Goal: Task Accomplishment & Management: Use online tool/utility

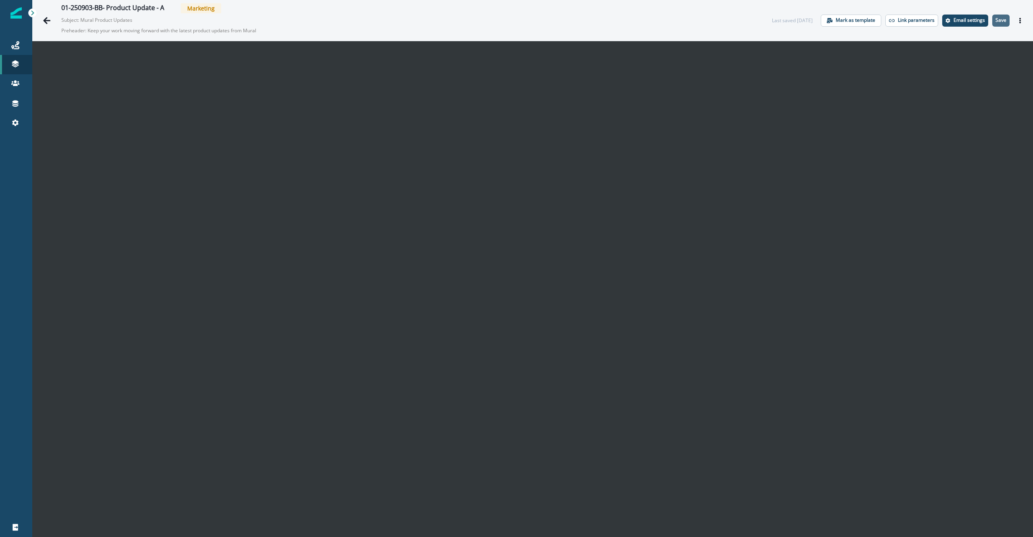
click at [774, 21] on p "Save" at bounding box center [1000, 20] width 11 height 6
click at [774, 21] on icon "Actions" at bounding box center [1020, 21] width 6 height 6
click at [774, 22] on icon "Actions" at bounding box center [1020, 21] width 6 height 6
click at [774, 71] on button "Send test email" at bounding box center [969, 69] width 90 height 15
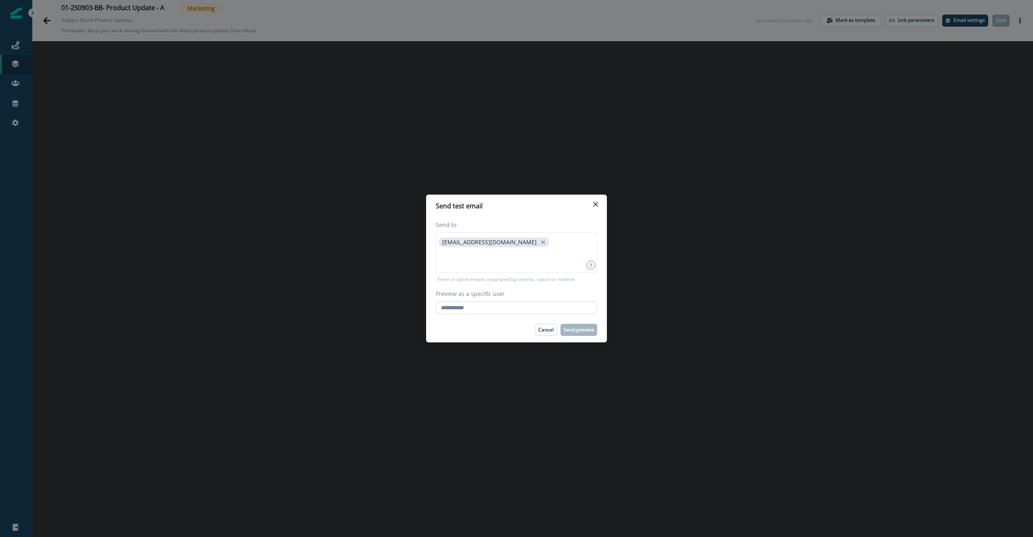
click at [507, 302] on input "Preview as a specific user" at bounding box center [516, 307] width 161 height 13
type input "**********"
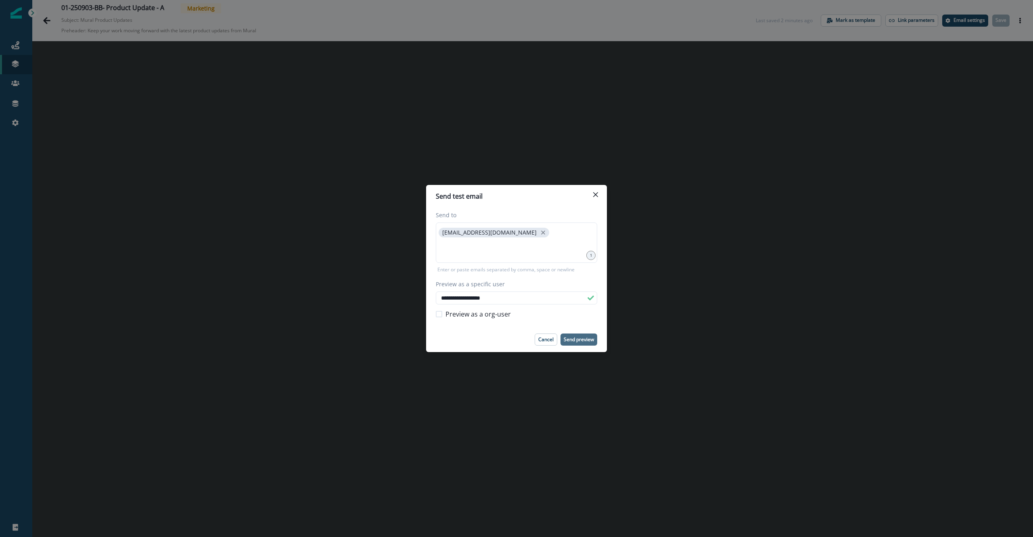
click at [584, 339] on p "Send preview" at bounding box center [579, 340] width 30 height 6
click at [585, 340] on p "Send preview" at bounding box center [579, 340] width 30 height 6
click at [539, 232] on icon "close" at bounding box center [542, 232] width 7 height 7
click at [490, 242] on div at bounding box center [516, 242] width 161 height 40
click at [585, 341] on p "Send preview" at bounding box center [579, 340] width 30 height 6
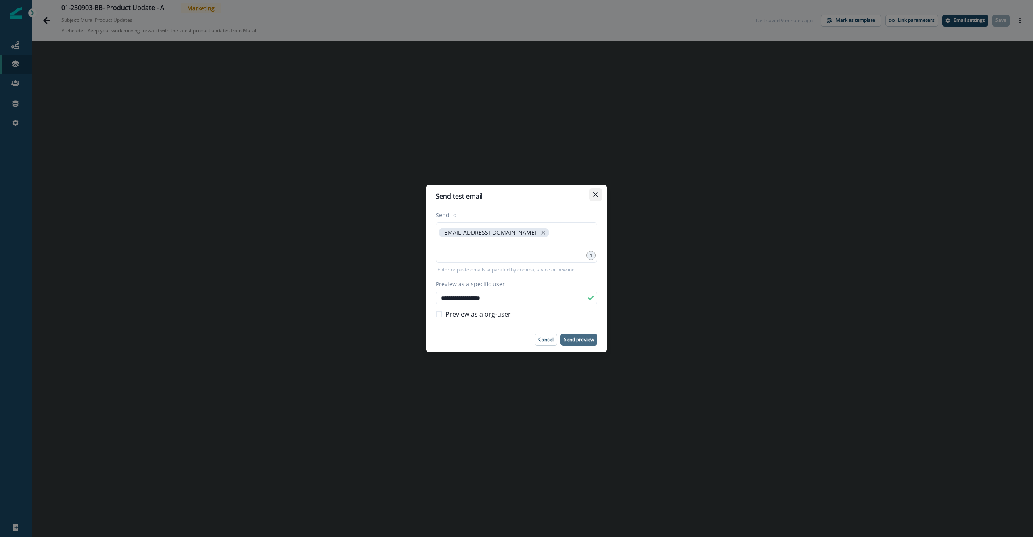
click at [596, 195] on icon "Close" at bounding box center [595, 194] width 5 height 5
